Goal: Task Accomplishment & Management: Manage account settings

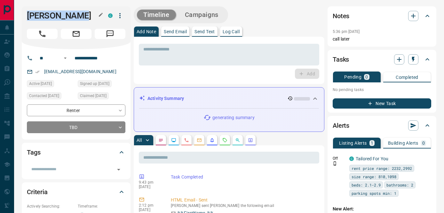
drag, startPoint x: 28, startPoint y: 15, endPoint x: 79, endPoint y: 15, distance: 50.9
click at [80, 15] on h1 "[PERSON_NAME]" at bounding box center [63, 16] width 72 height 10
copy h1 "[PERSON_NAME]"
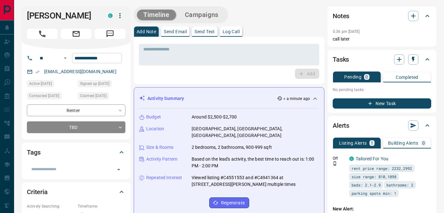
click at [105, 57] on input "**********" at bounding box center [97, 58] width 50 height 10
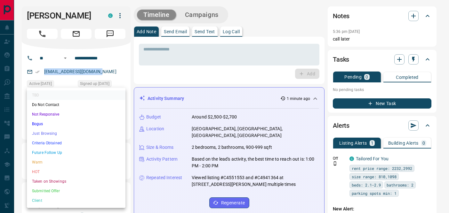
click at [51, 115] on li "Not Responsive" at bounding box center [76, 115] width 99 height 10
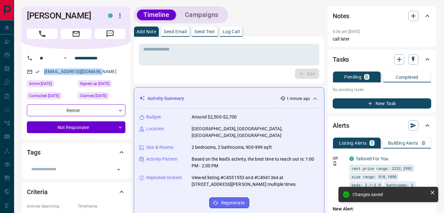
type input "*"
click at [231, 34] on p "Log Call" at bounding box center [231, 31] width 17 height 4
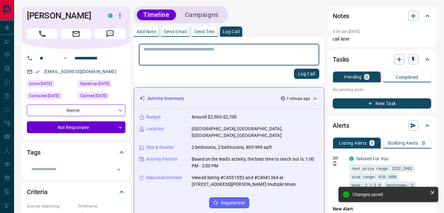
click at [149, 31] on p "Add Note" at bounding box center [147, 31] width 20 height 4
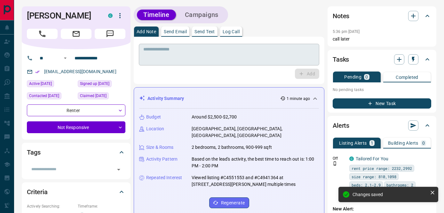
click at [154, 52] on textarea at bounding box center [228, 55] width 171 height 16
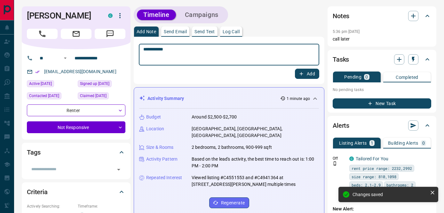
type textarea "**********"
click at [309, 73] on button "Add" at bounding box center [307, 74] width 24 height 10
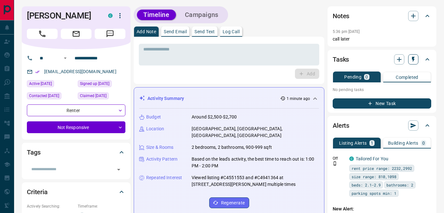
click at [415, 61] on icon "button" at bounding box center [413, 59] width 6 height 6
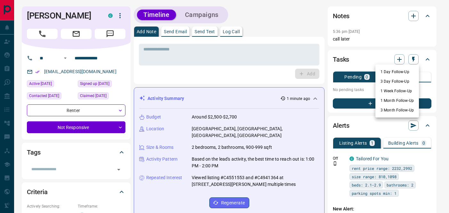
click at [401, 70] on li "1 Day Follow-Up" at bounding box center [397, 72] width 44 height 10
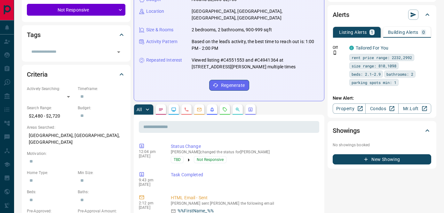
scroll to position [119, 0]
